Goal: Check status: Check status

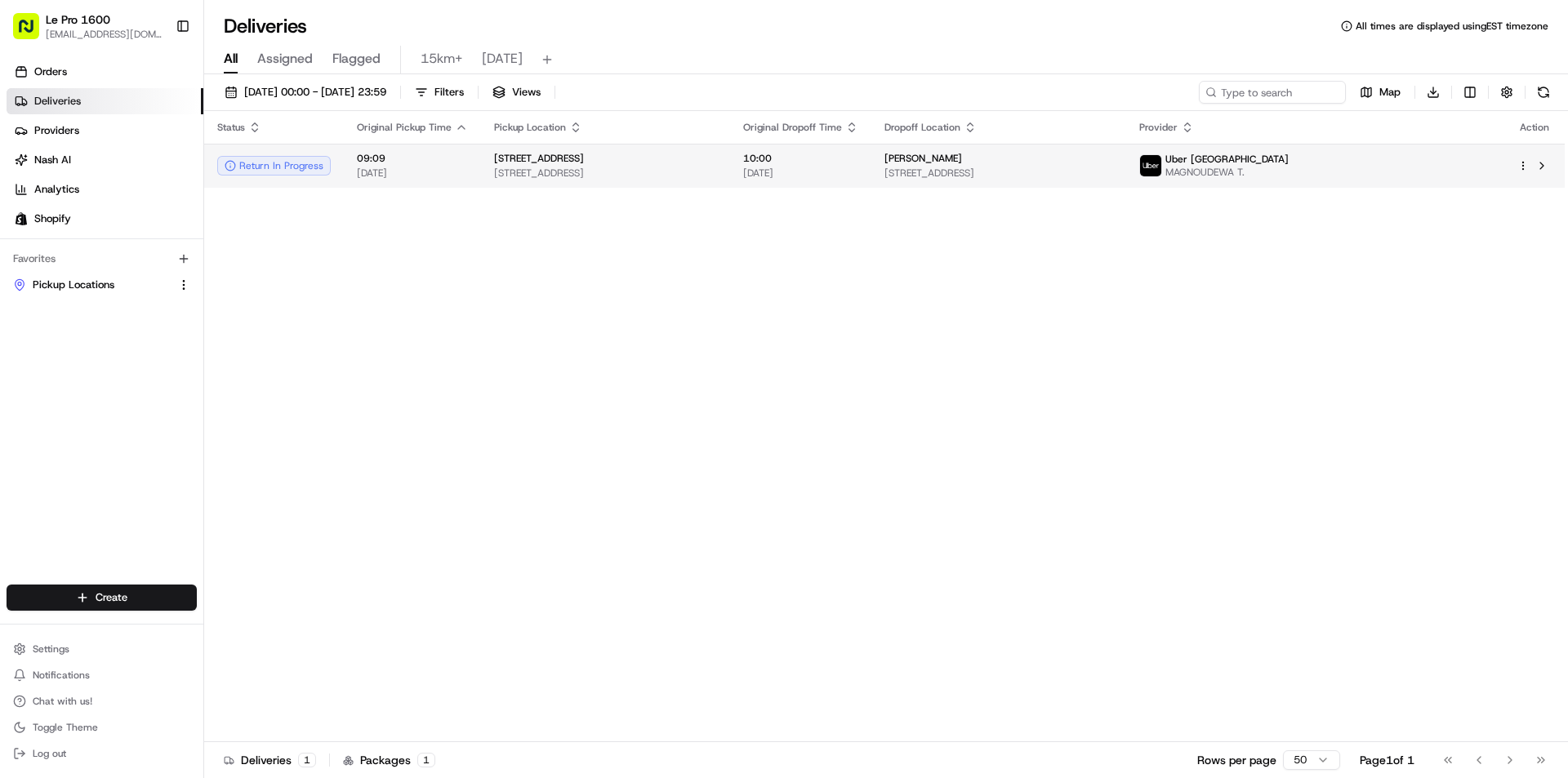
click at [325, 158] on div "Return In Progress" at bounding box center [274, 166] width 113 height 20
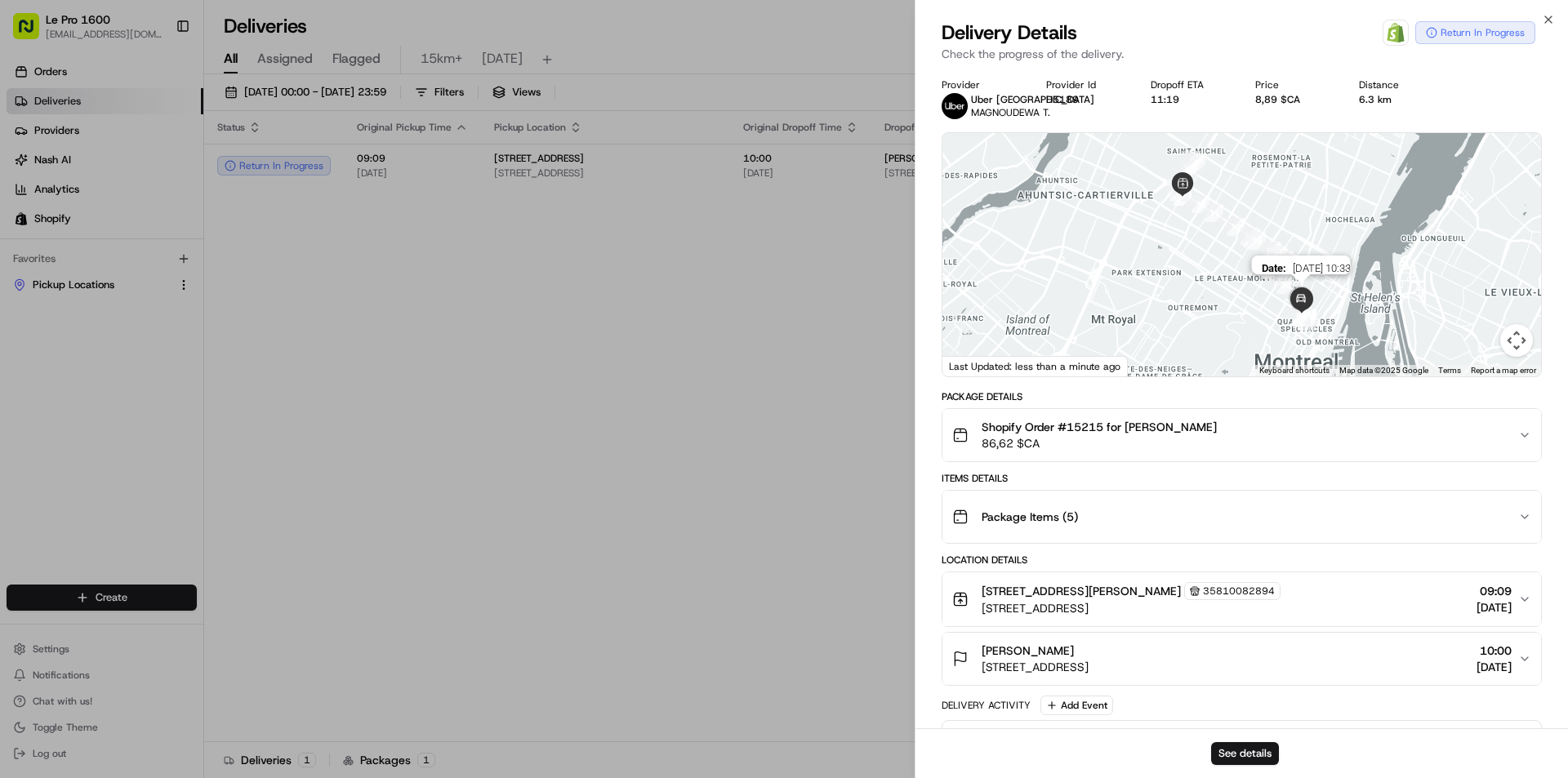
click at [1295, 316] on img at bounding box center [1301, 299] width 33 height 33
click at [1239, 749] on button "See details" at bounding box center [1245, 753] width 68 height 23
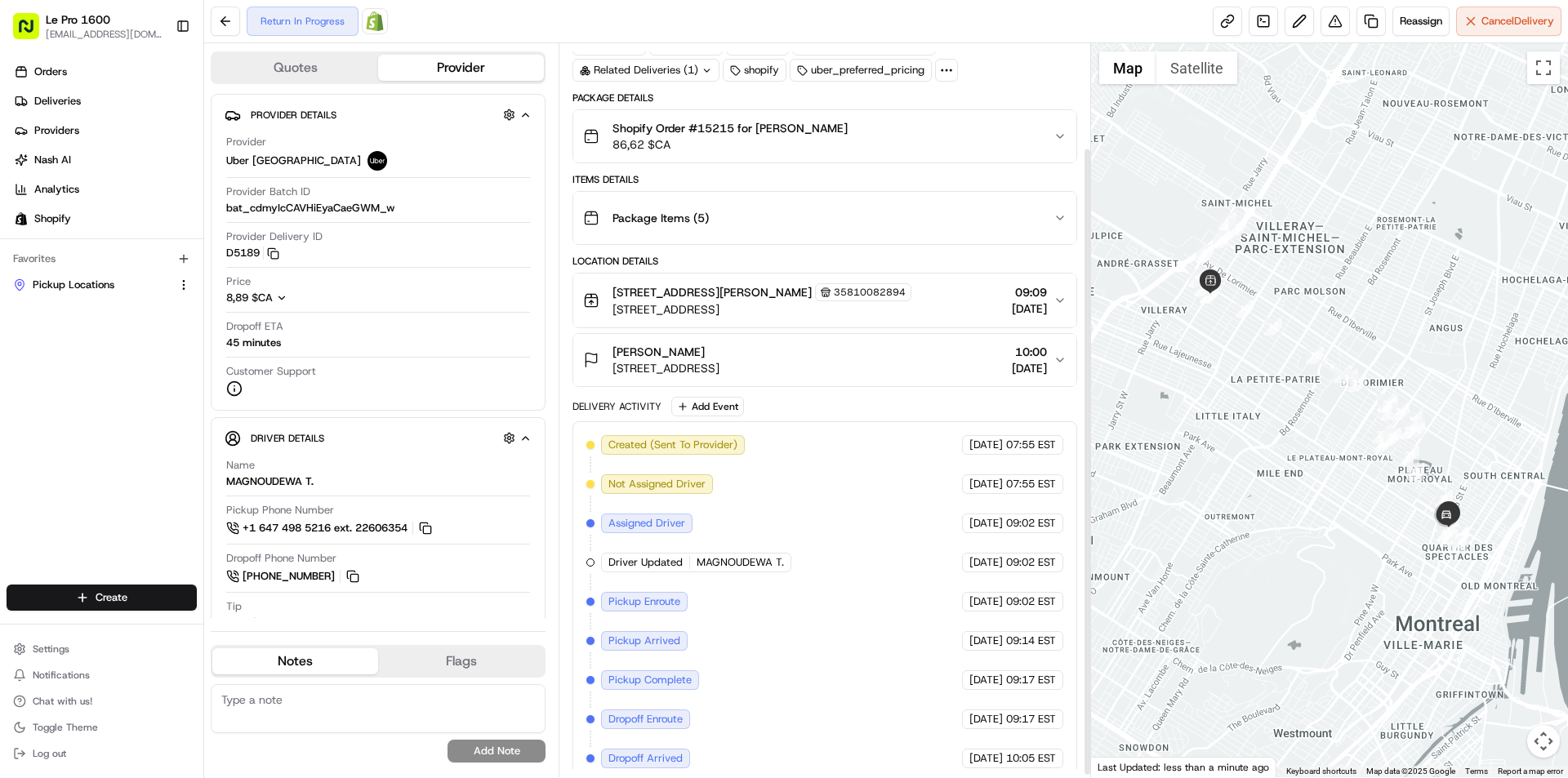
scroll to position [125, 0]
